Goal: Register for event/course

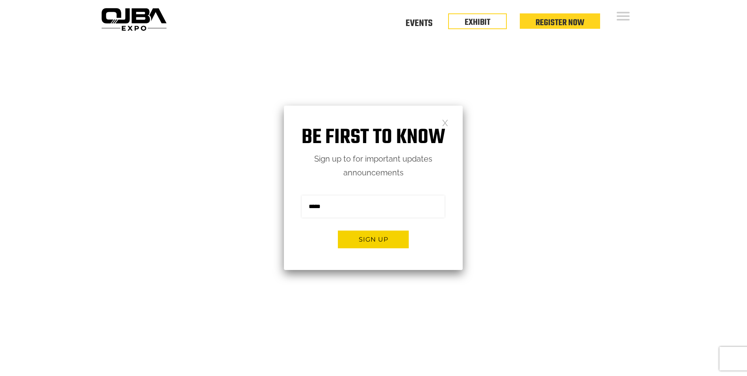
click at [439, 126] on h1 "Be first to know" at bounding box center [373, 137] width 179 height 25
click at [445, 123] on link at bounding box center [445, 122] width 7 height 7
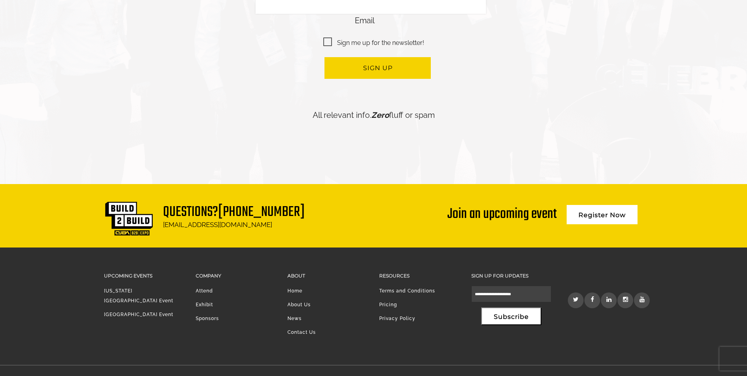
scroll to position [1901, 0]
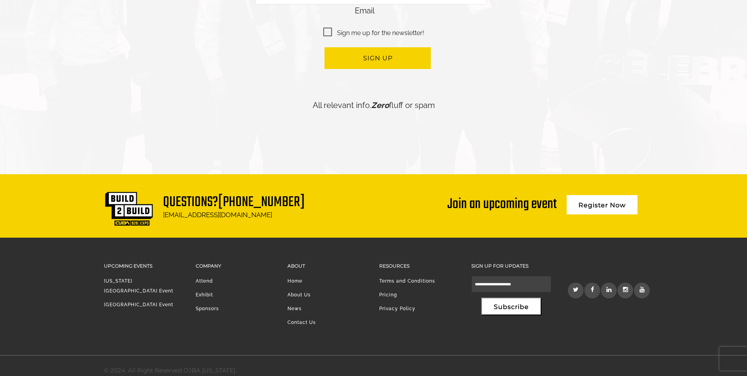
click at [133, 302] on link "[GEOGRAPHIC_DATA] Event" at bounding box center [138, 305] width 69 height 6
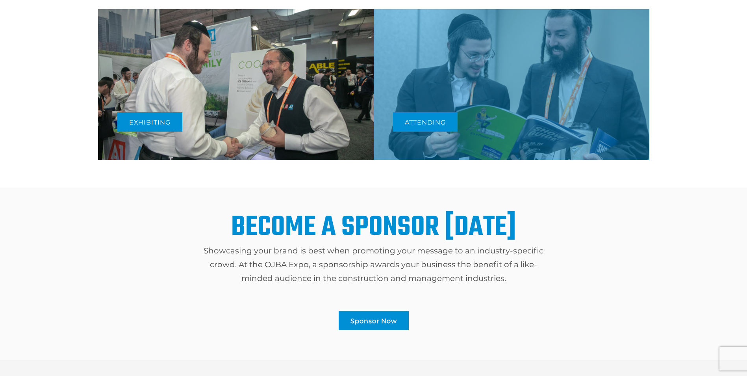
scroll to position [439, 0]
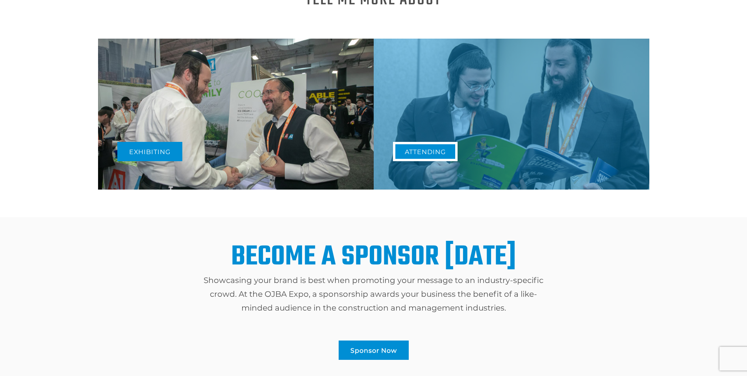
click at [431, 152] on link "Attending" at bounding box center [425, 151] width 65 height 19
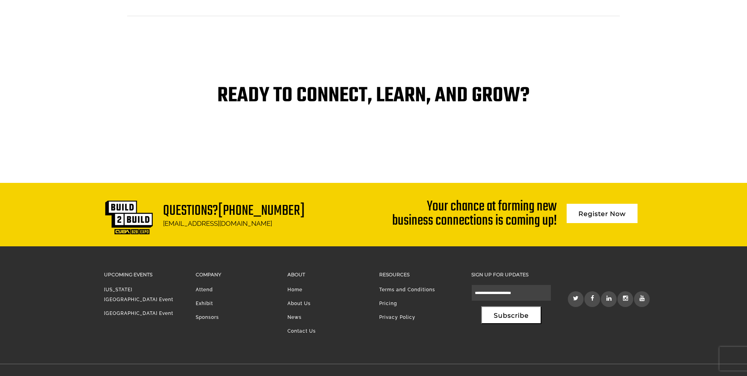
click at [204, 291] on link "Attend" at bounding box center [204, 290] width 17 height 6
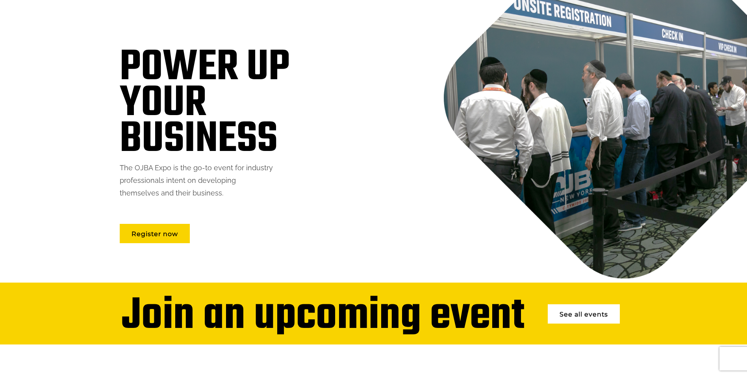
click at [594, 311] on link "See all events" at bounding box center [584, 313] width 72 height 19
